Goal: Task Accomplishment & Management: Manage account settings

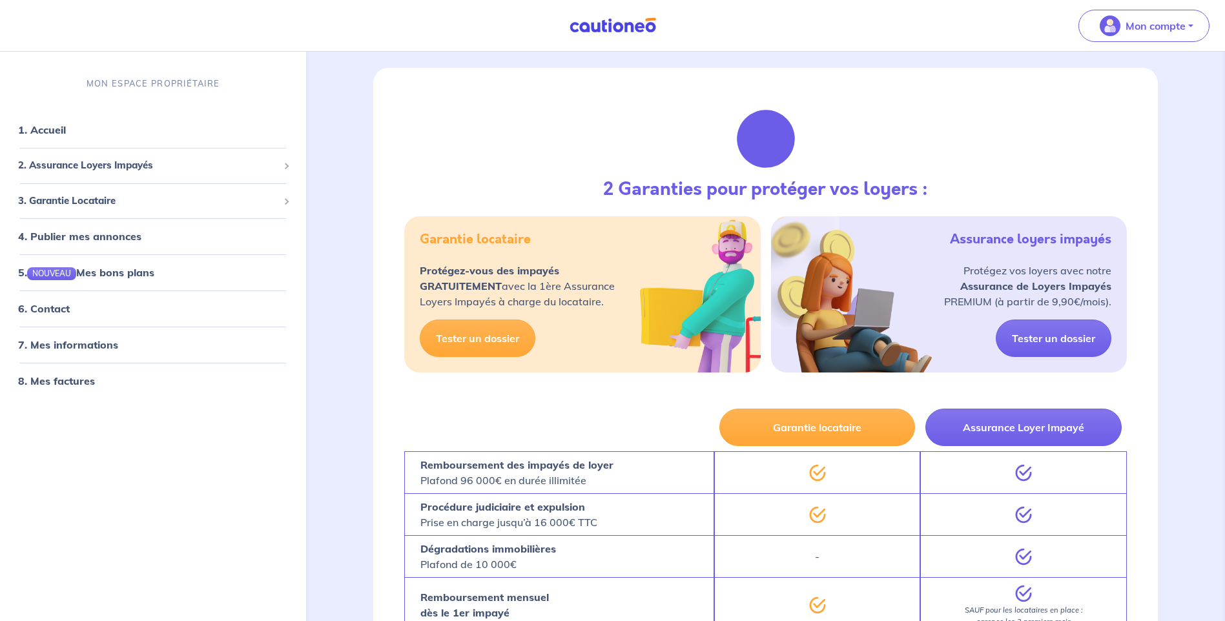
scroll to position [65, 0]
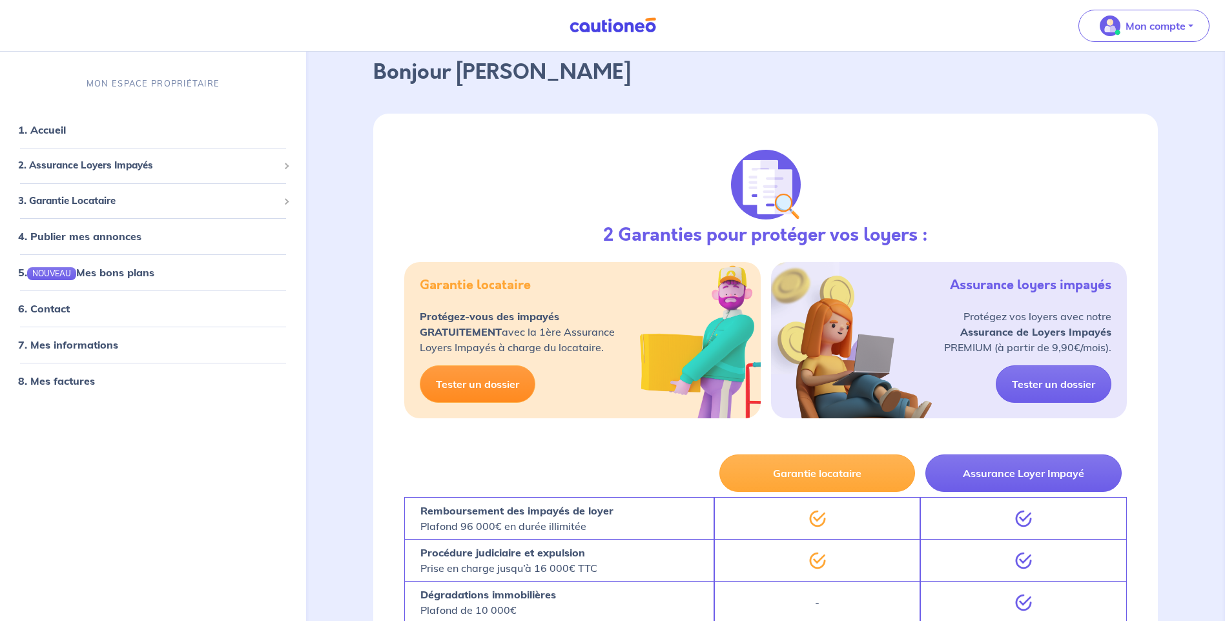
click at [493, 388] on link "Tester un dossier" at bounding box center [478, 383] width 116 height 37
click at [262, 480] on div "MON ESPACE PROPRIÉTAIRE 1. Accueil 2. Assurance Loyers Impayés Souscrire Suivre…" at bounding box center [153, 341] width 306 height 559
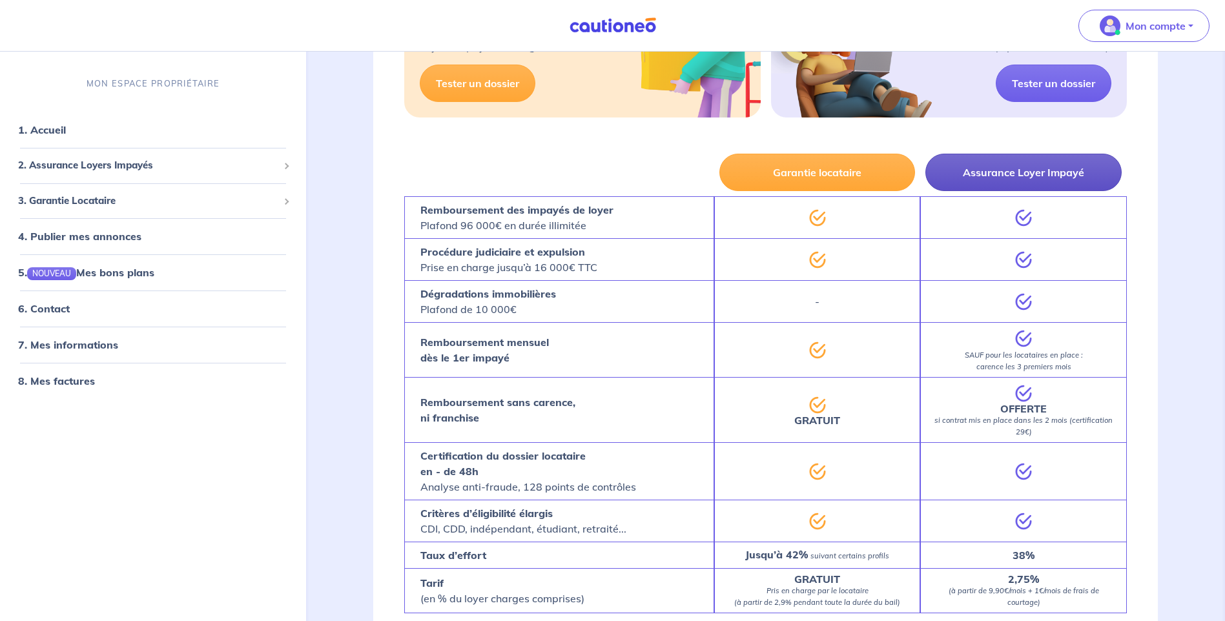
scroll to position [452, 0]
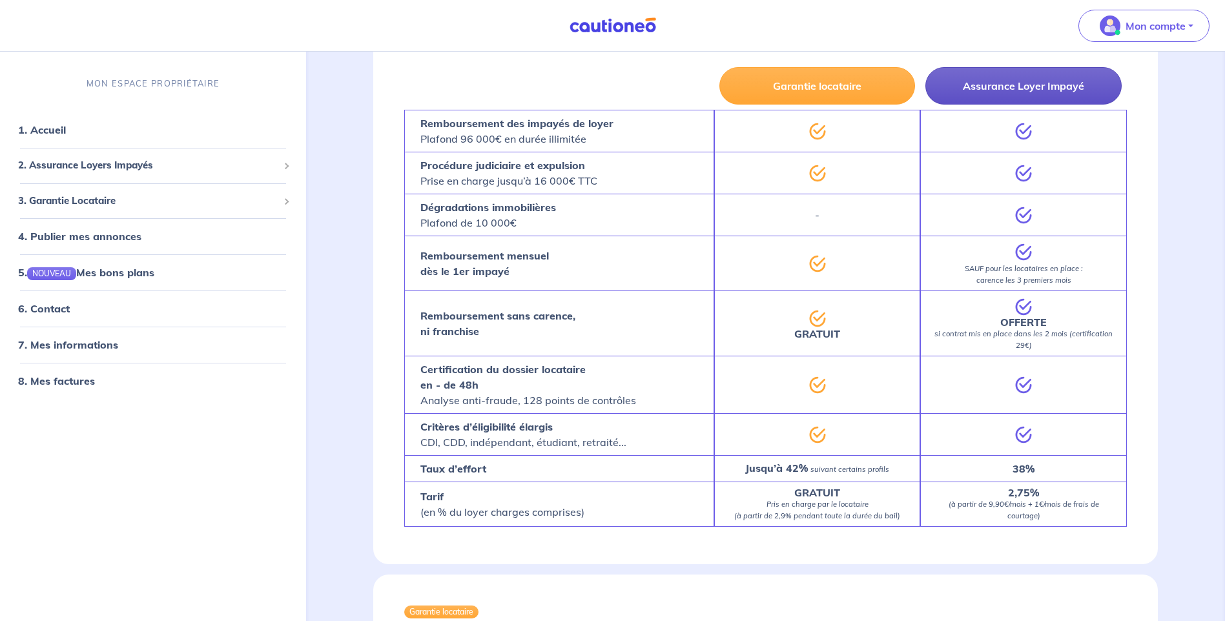
click at [1037, 87] on button "Assurance Loyer Impayé" at bounding box center [1023, 85] width 196 height 37
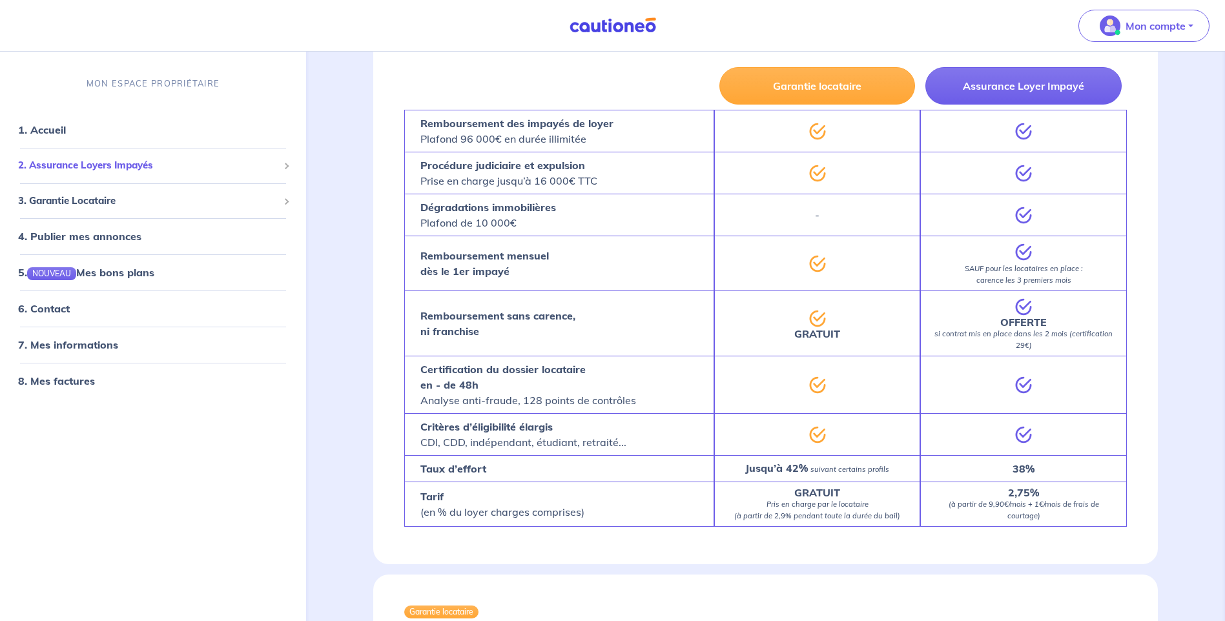
click at [259, 165] on span "2. Assurance Loyers Impayés" at bounding box center [148, 165] width 260 height 15
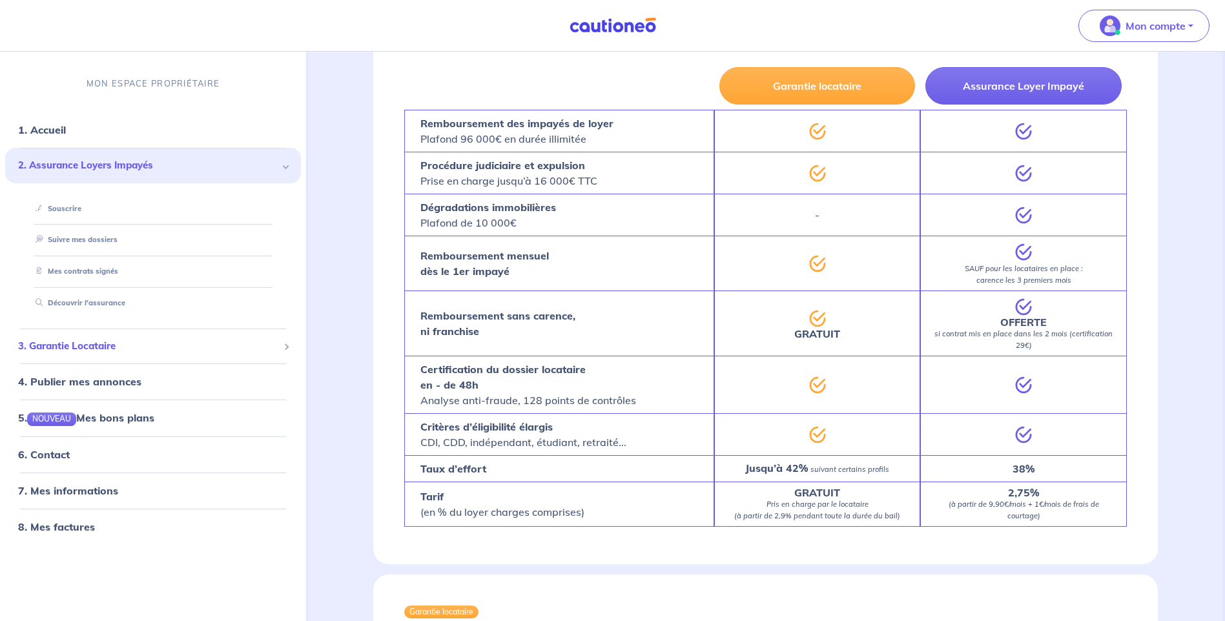
click at [207, 349] on span "3. Garantie Locataire" at bounding box center [148, 346] width 260 height 15
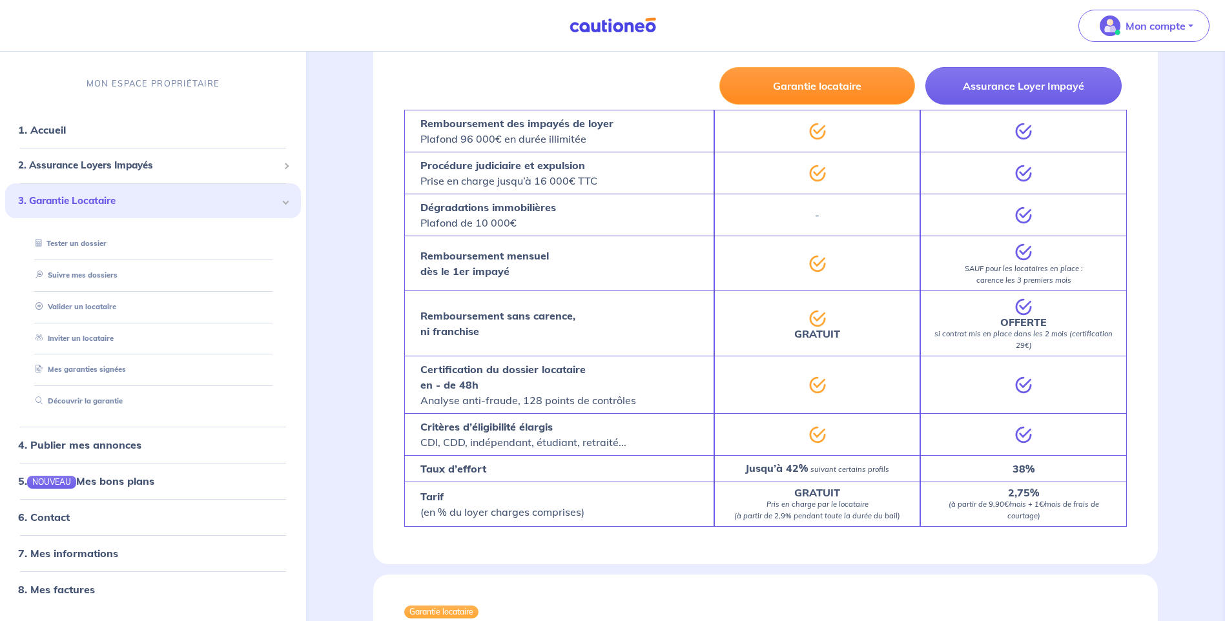
click at [830, 86] on button "Garantie locataire" at bounding box center [817, 85] width 196 height 37
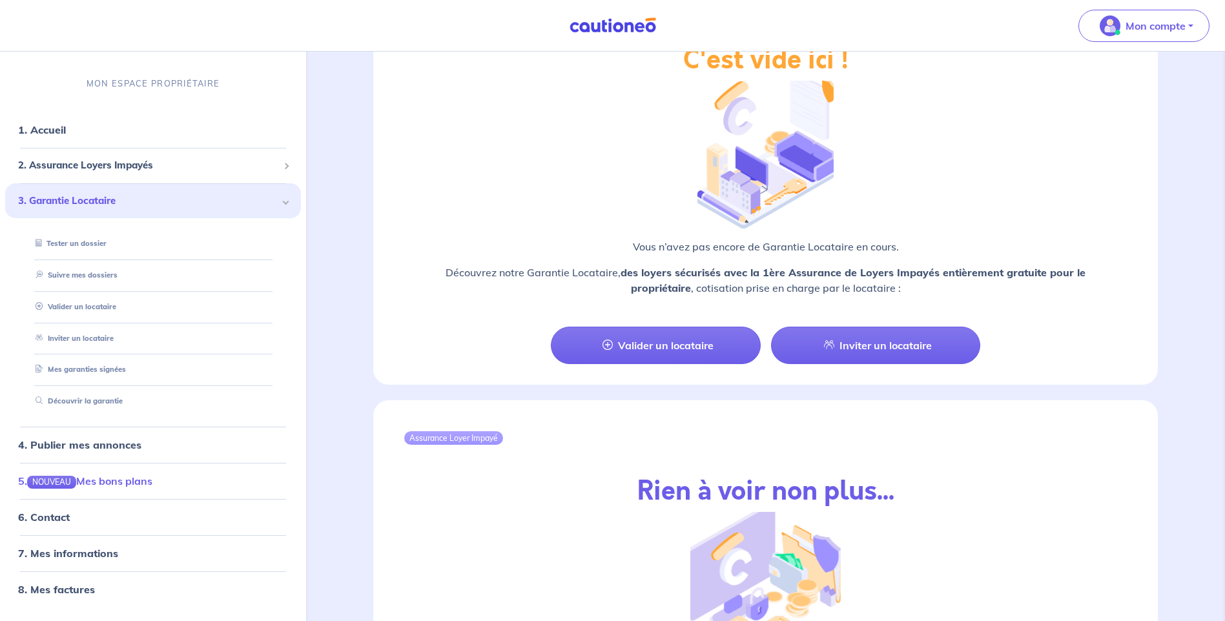
scroll to position [1098, 0]
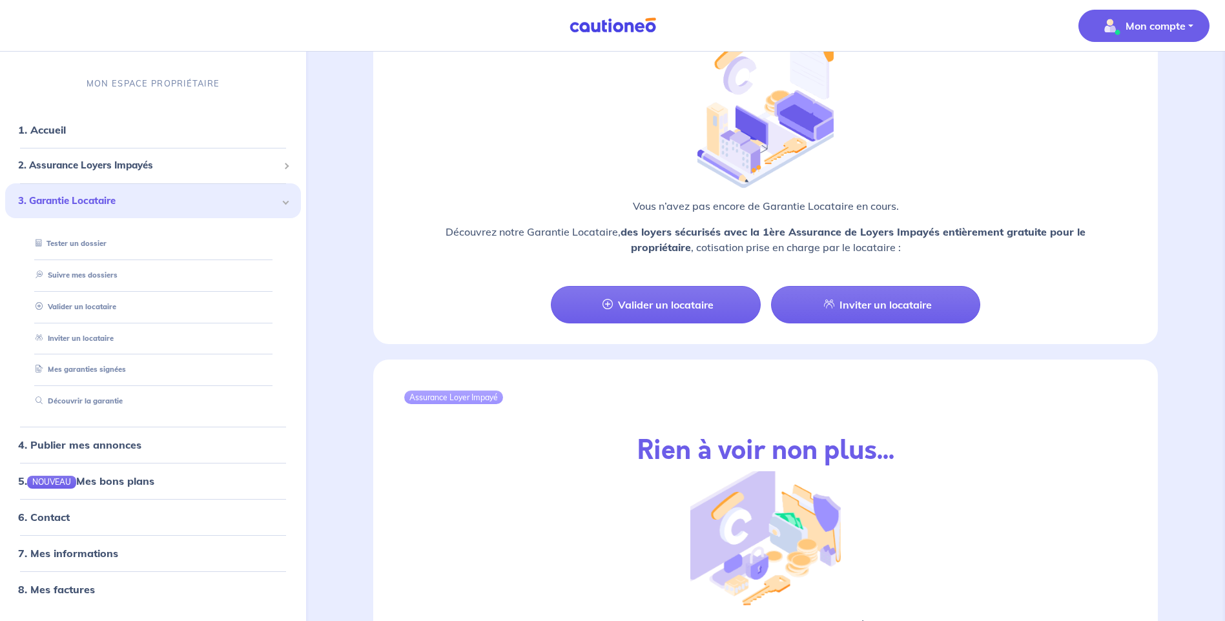
drag, startPoint x: 1146, startPoint y: 30, endPoint x: 1155, endPoint y: 30, distance: 9.7
click at [1153, 31] on p "Mon compte" at bounding box center [1156, 25] width 60 height 15
click at [1150, 77] on link "Mes informations" at bounding box center [1131, 80] width 104 height 21
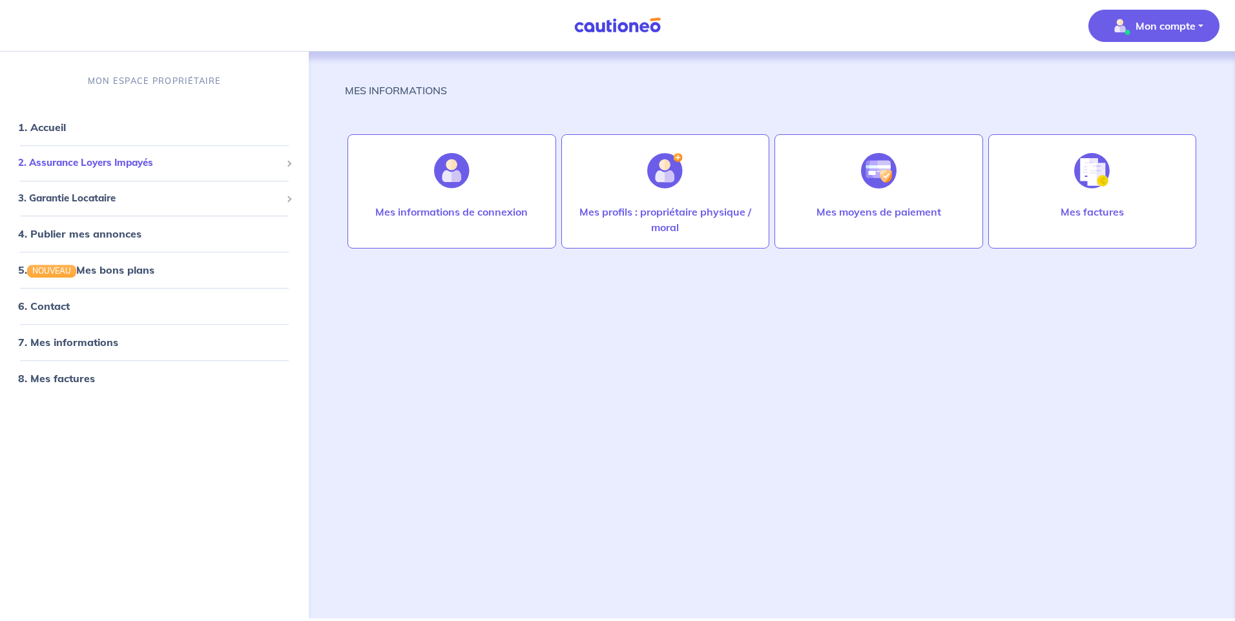
click at [286, 160] on span at bounding box center [288, 163] width 5 height 15
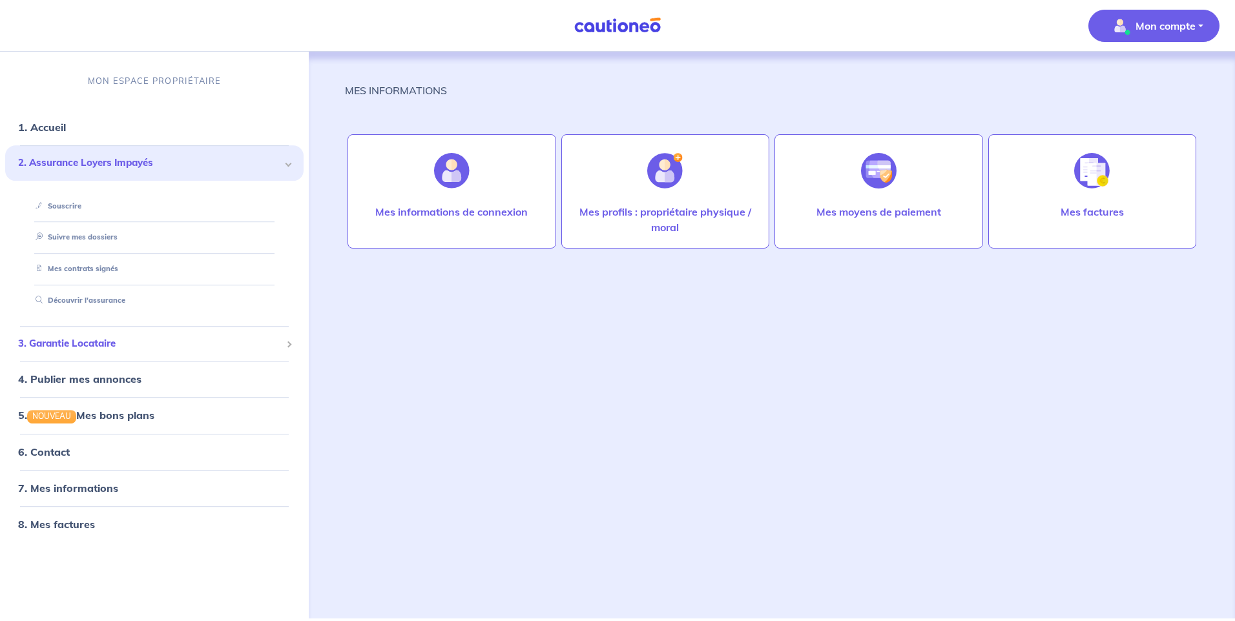
click at [243, 343] on span "3. Garantie Locataire" at bounding box center [149, 343] width 263 height 15
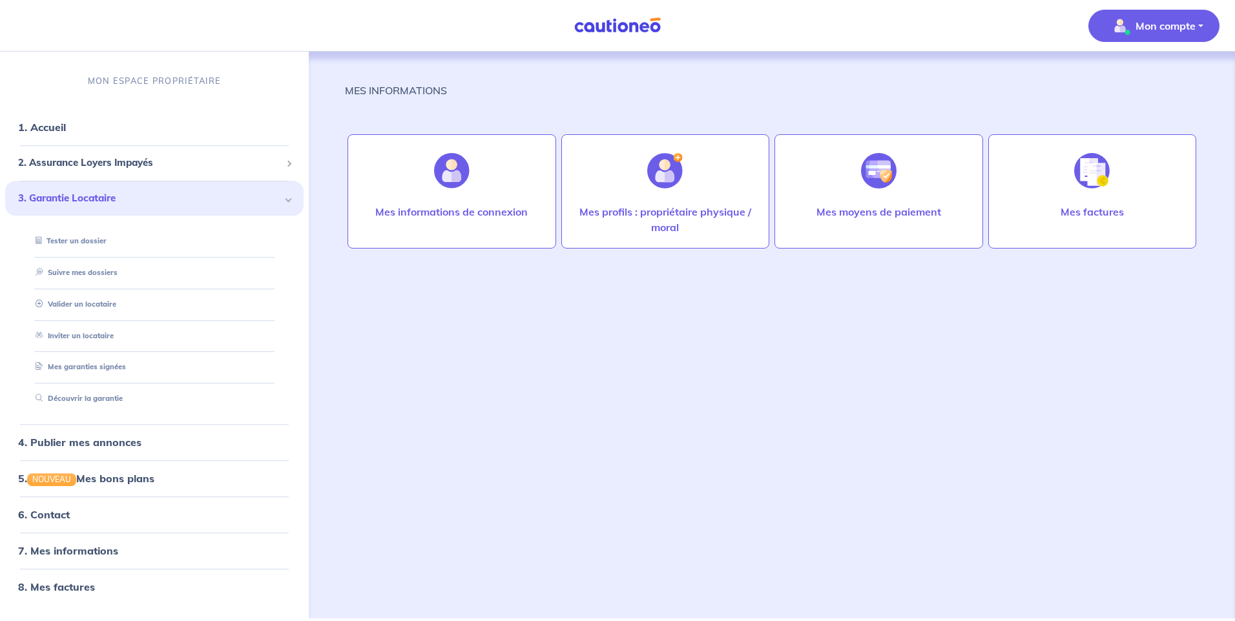
click at [1193, 18] on p "Mon compte" at bounding box center [1165, 25] width 60 height 15
click at [1141, 113] on link "Me déconnecter" at bounding box center [1141, 111] width 104 height 21
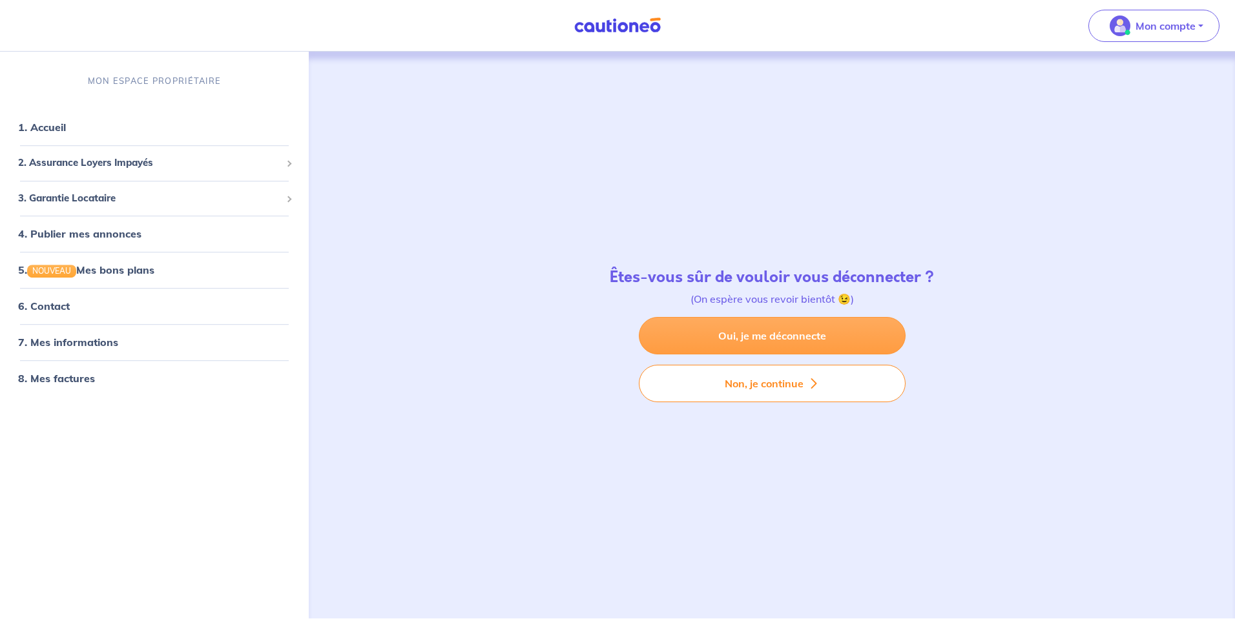
click at [803, 335] on link "Oui, je me déconnecte" at bounding box center [772, 335] width 267 height 37
